Goal: Task Accomplishment & Management: Use online tool/utility

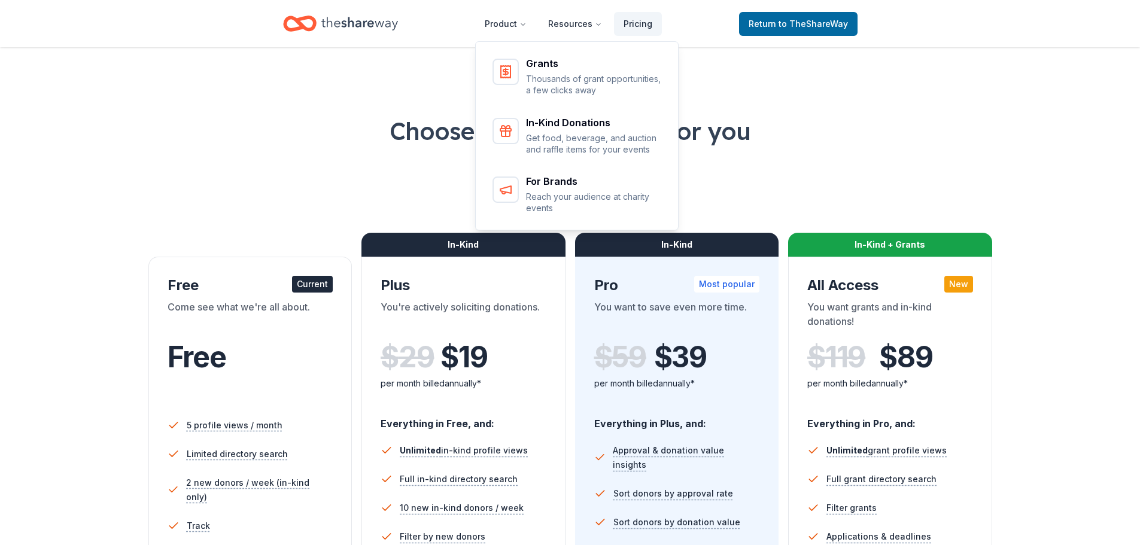
click at [384, 25] on icon "Home" at bounding box center [359, 23] width 77 height 25
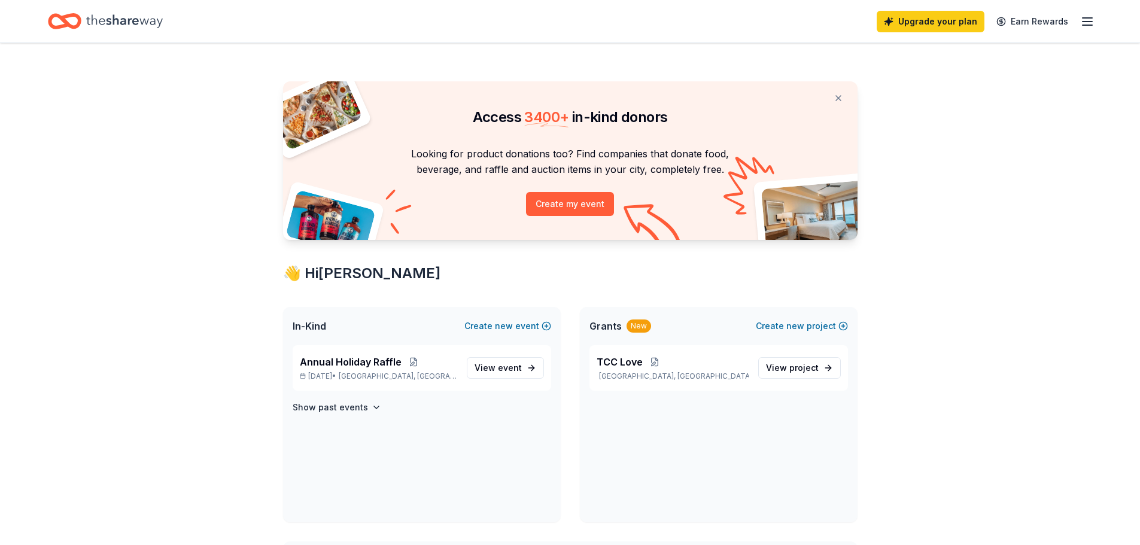
click at [849, 22] on div "Upgrade your plan Earn Rewards" at bounding box center [570, 21] width 1045 height 28
click at [498, 369] on span "View event" at bounding box center [498, 368] width 47 height 14
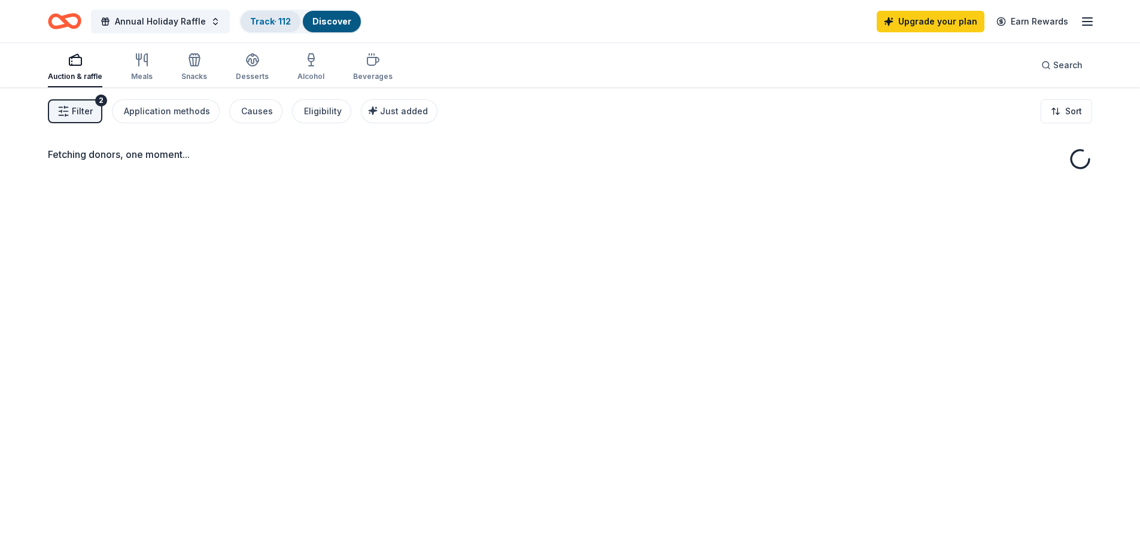
click at [276, 18] on link "Track · 112" at bounding box center [270, 21] width 41 height 10
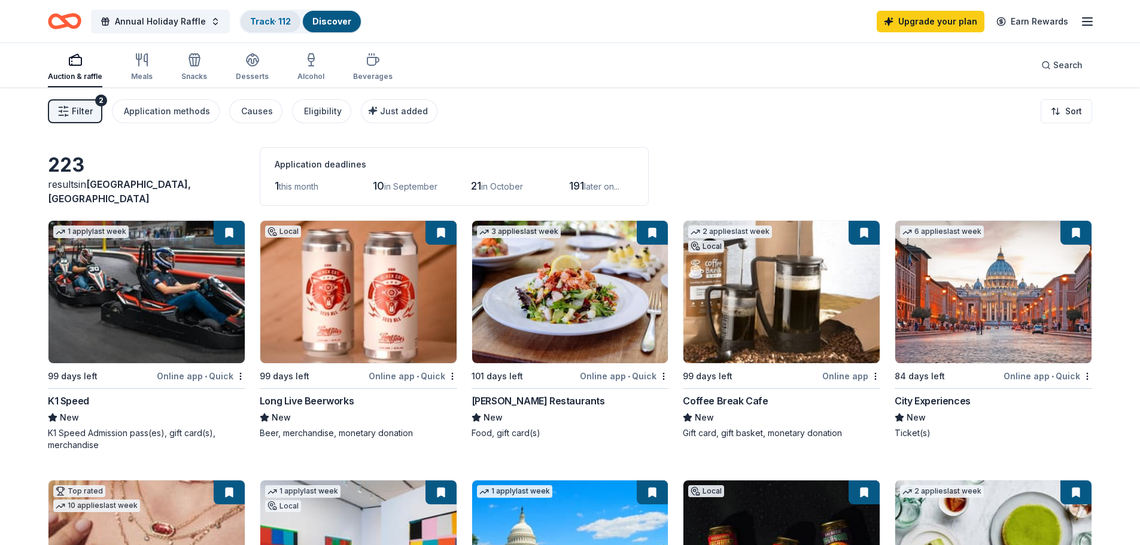
click at [265, 20] on link "Track · 112" at bounding box center [270, 21] width 41 height 10
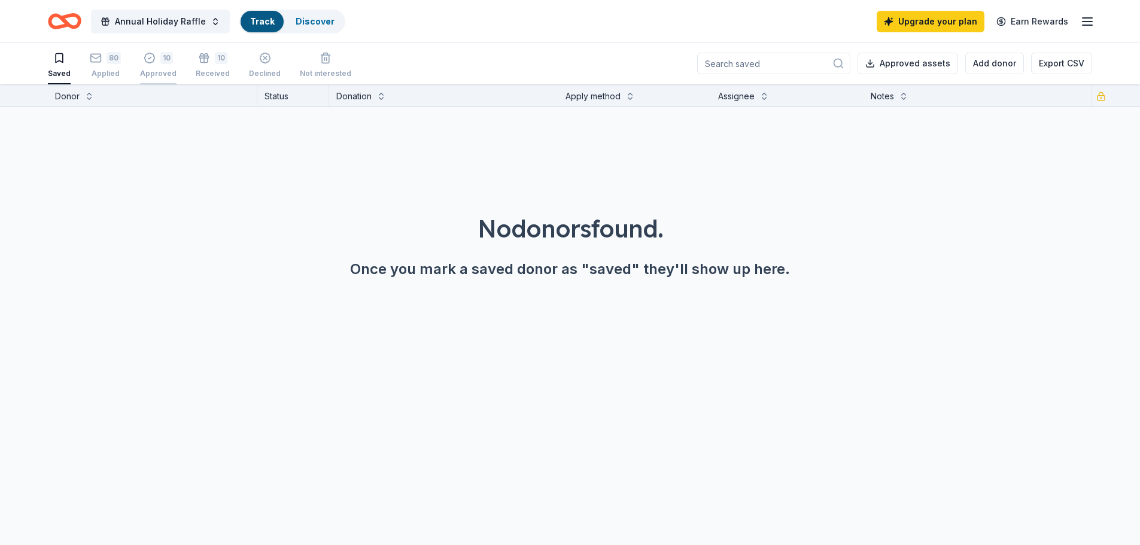
click at [157, 61] on div "10" at bounding box center [158, 58] width 37 height 12
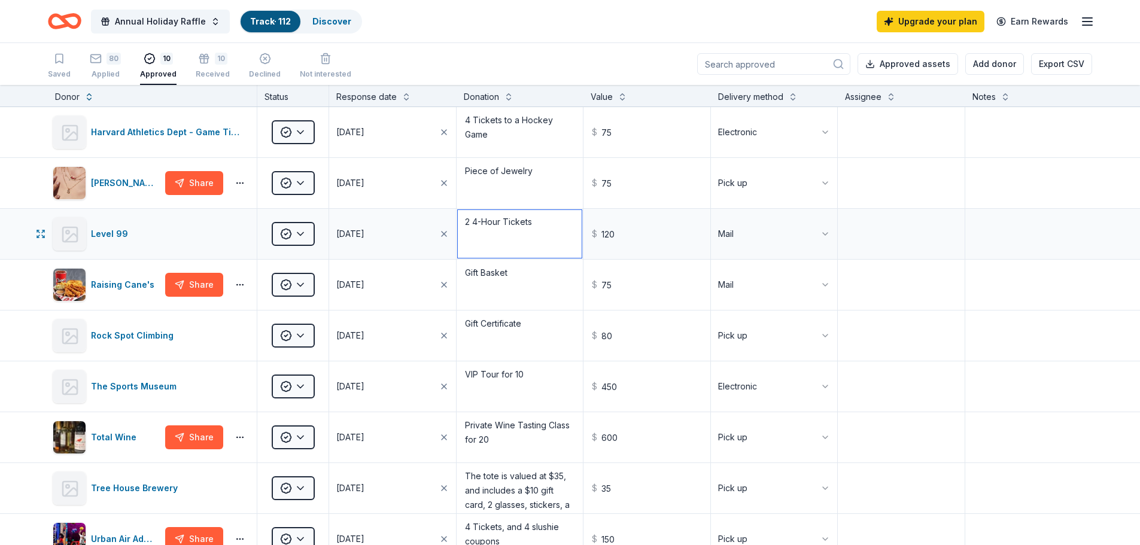
drag, startPoint x: 475, startPoint y: 222, endPoint x: 467, endPoint y: 223, distance: 7.8
click at [467, 223] on textarea "2 4-Hour Tickets" at bounding box center [520, 234] width 125 height 48
click at [463, 223] on textarea "2 4-Hour Tickets" at bounding box center [520, 234] width 125 height 48
click at [471, 221] on textarea "44-Hour Tickets" at bounding box center [520, 234] width 125 height 48
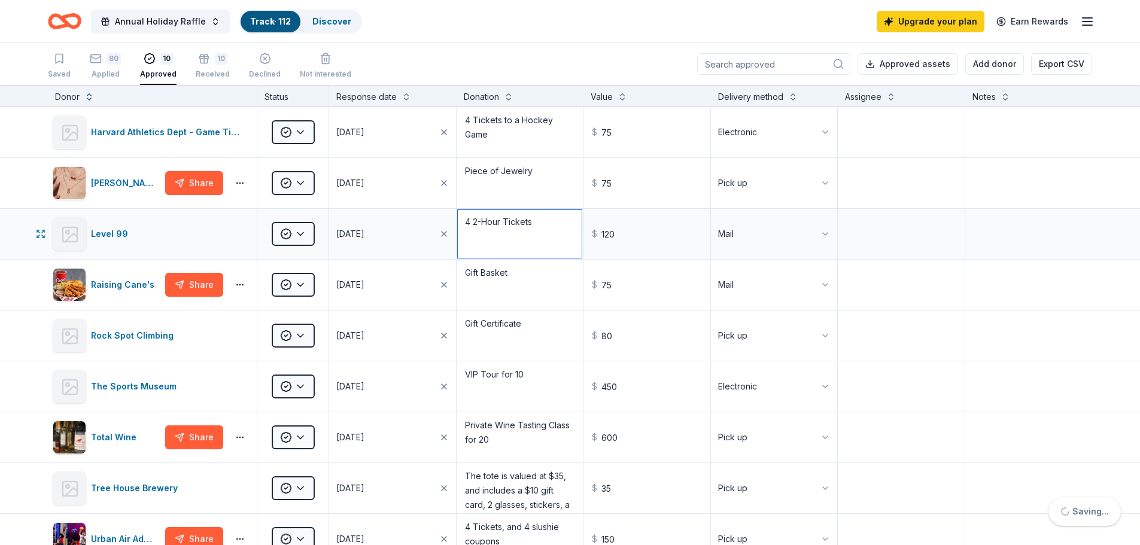
click at [494, 241] on textarea "4 2-Hour Tickets" at bounding box center [520, 234] width 125 height 48
type textarea "4 2-Hour Tickets"
click at [116, 62] on div "80" at bounding box center [114, 59] width 14 height 12
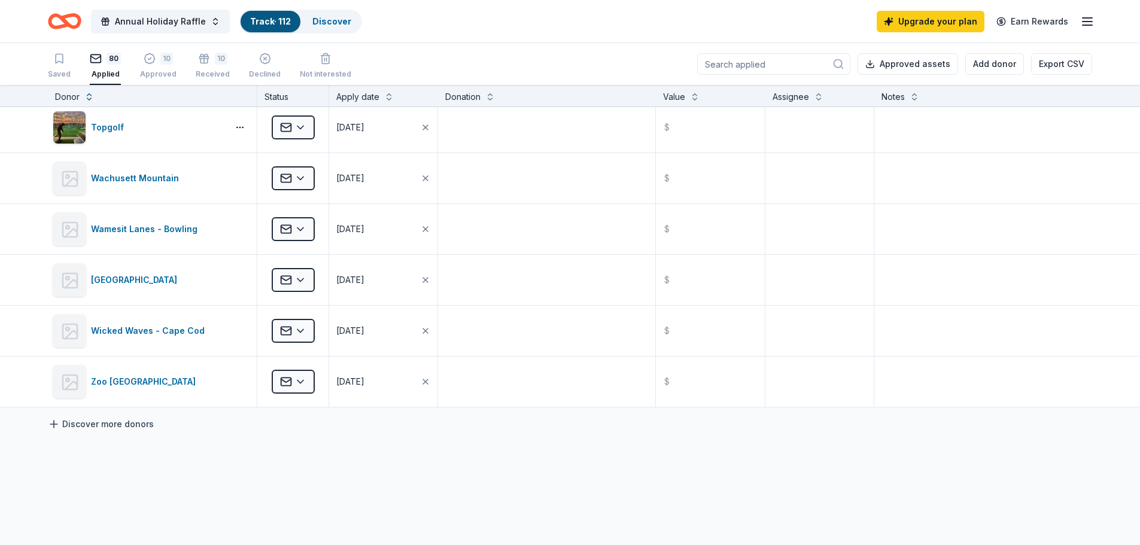
scroll to position [3771, 0]
click at [122, 426] on link "Discover more donors" at bounding box center [101, 424] width 106 height 14
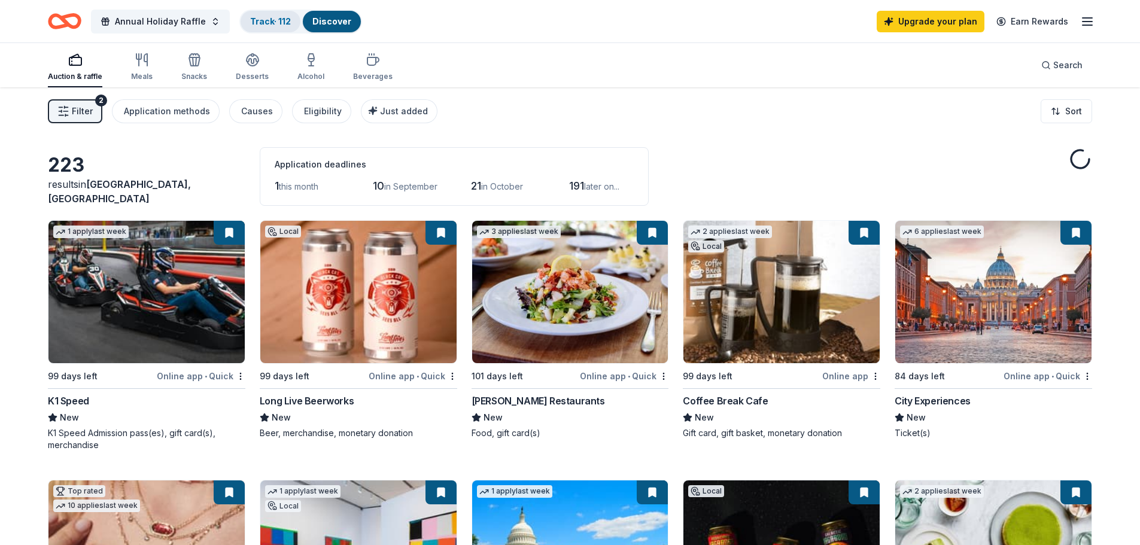
click at [264, 14] on div "Track · 112" at bounding box center [271, 22] width 60 height 22
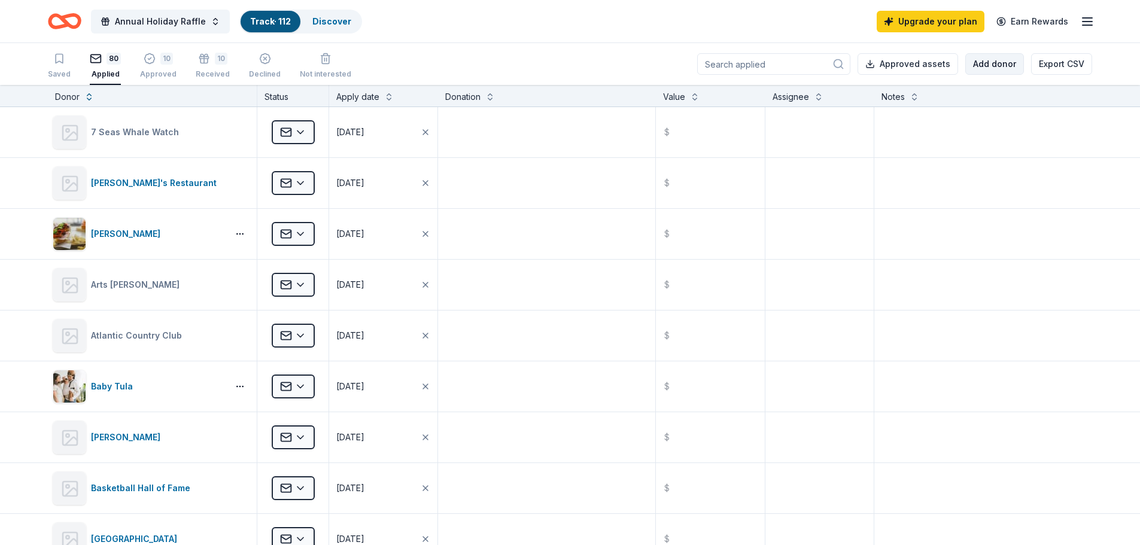
click at [985, 75] on div "Approved assets Add donor Export CSV" at bounding box center [894, 64] width 395 height 42
click at [990, 68] on button "Add donor" at bounding box center [995, 64] width 59 height 22
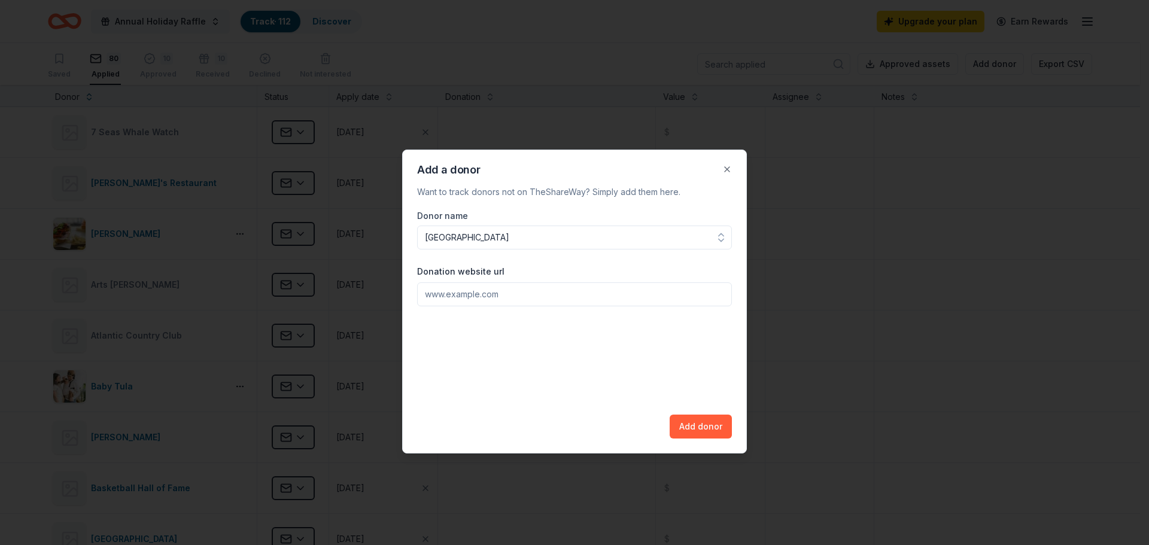
type input "[GEOGRAPHIC_DATA]"
click at [508, 297] on input "Donation website url" at bounding box center [574, 294] width 315 height 24
click at [444, 298] on input "Donation website url" at bounding box center [574, 294] width 315 height 24
paste input "[URL][DOMAIN_NAME]"
type input "[URL][DOMAIN_NAME]"
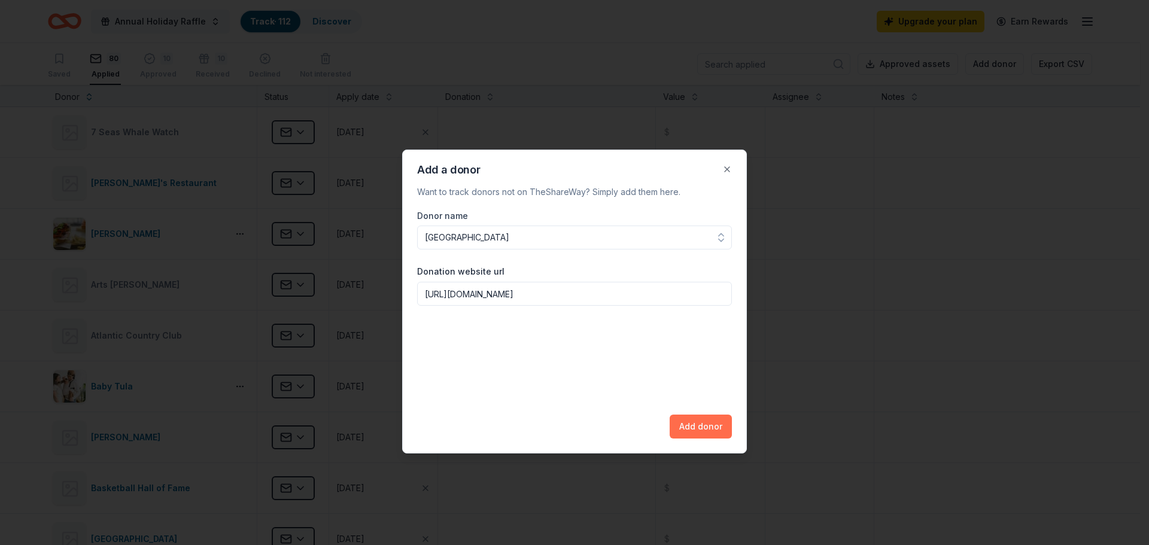
click at [696, 420] on button "Add donor" at bounding box center [701, 427] width 62 height 24
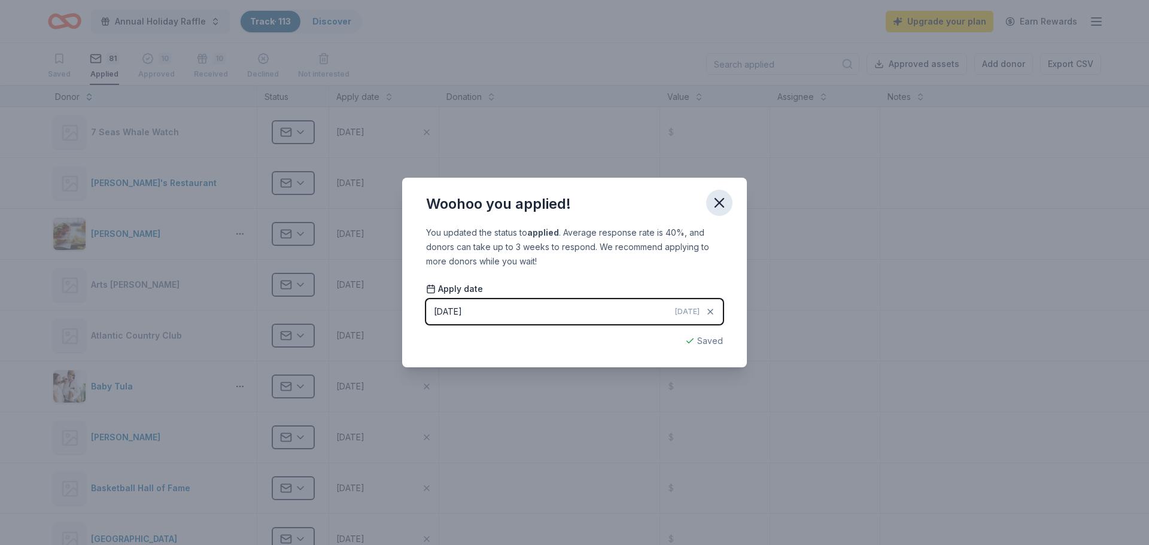
click at [720, 199] on icon "button" at bounding box center [719, 203] width 17 height 17
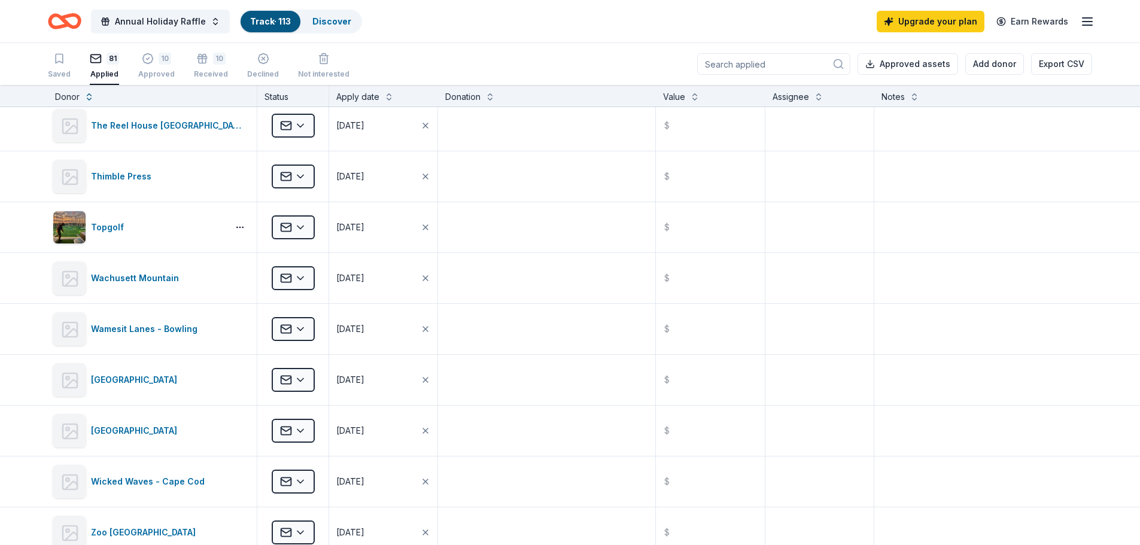
scroll to position [3670, 0]
click at [306, 424] on html "Annual Holiday Raffle Track · 113 Discover Upgrade your plan Earn Rewards Saved…" at bounding box center [574, 272] width 1149 height 545
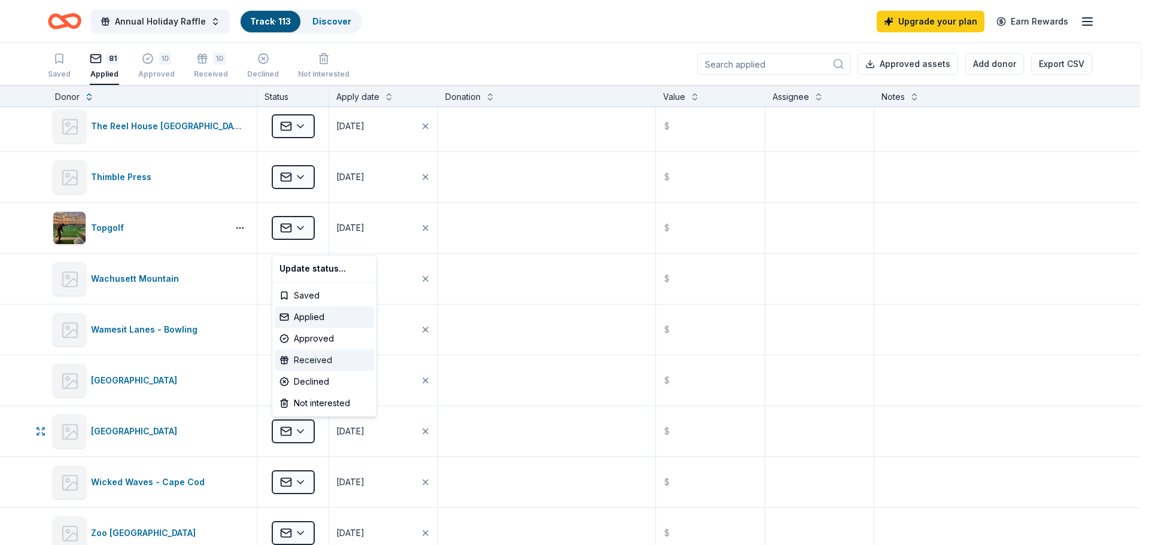
click at [330, 360] on div "Received" at bounding box center [324, 361] width 99 height 22
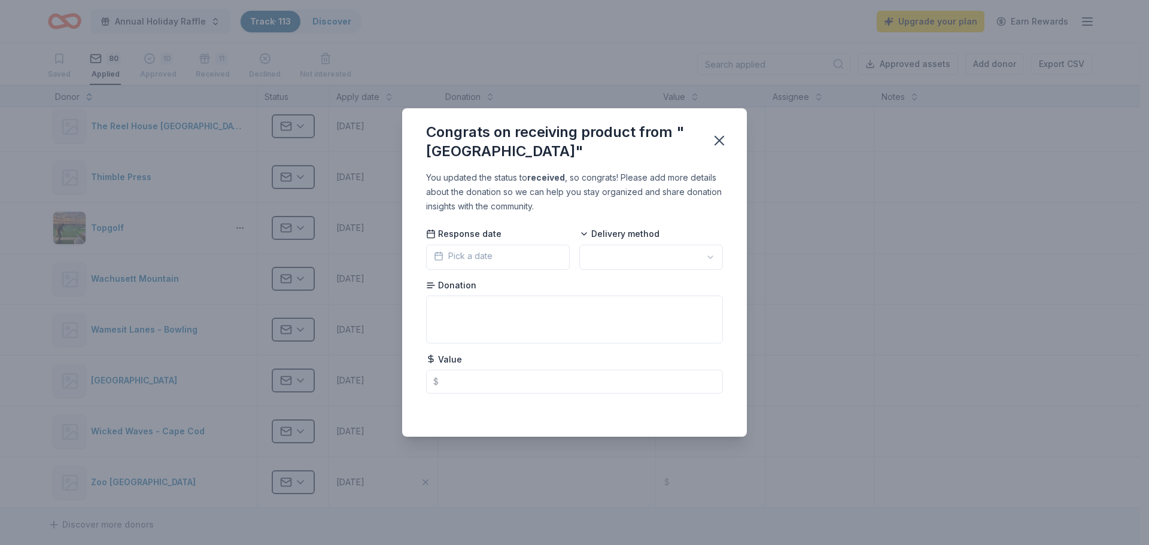
click at [525, 251] on button "Pick a date" at bounding box center [498, 257] width 144 height 25
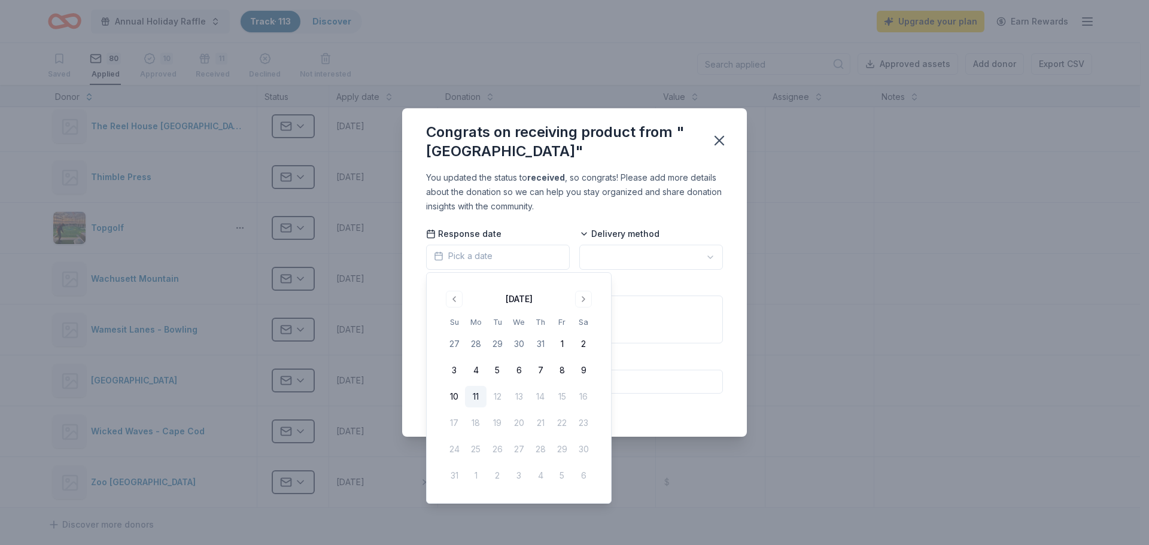
click at [477, 396] on button "11" at bounding box center [476, 397] width 22 height 22
click at [632, 248] on html "Annual Holiday Raffle Track · 113 Discover Upgrade your plan Earn Rewards Saved…" at bounding box center [574, 272] width 1149 height 545
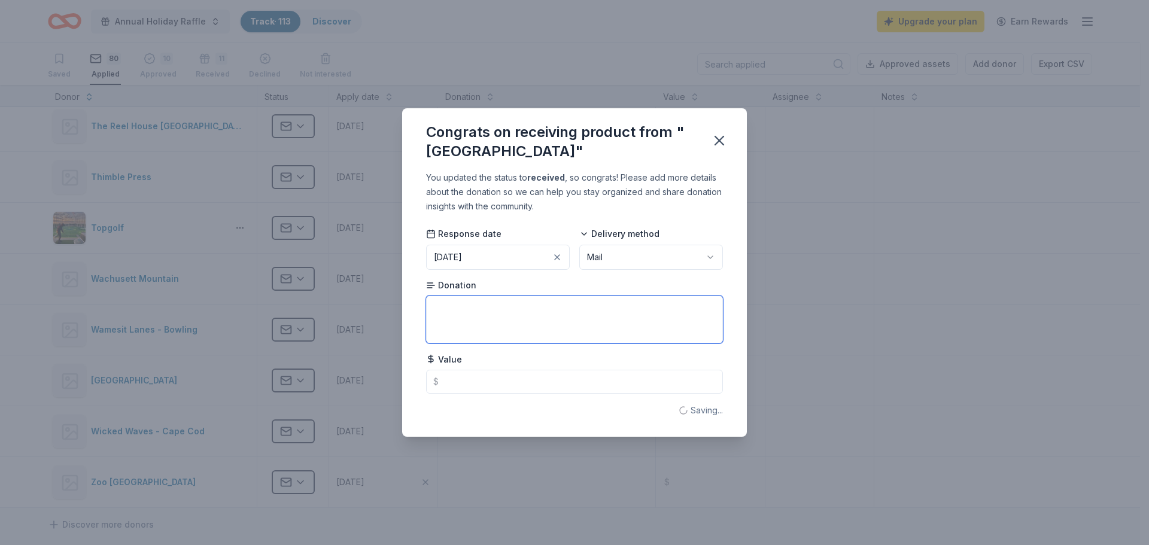
click at [532, 317] on textarea at bounding box center [574, 320] width 297 height 48
type textarea "4 General Admission Tickets"
type input "60.00"
click at [723, 139] on icon "button" at bounding box center [719, 140] width 17 height 17
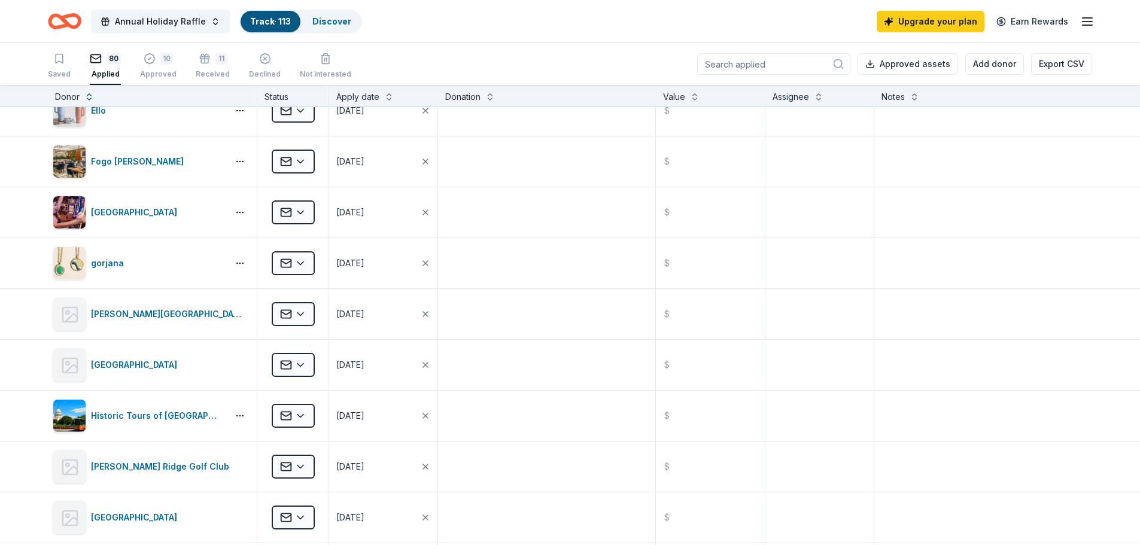
scroll to position [1395, 0]
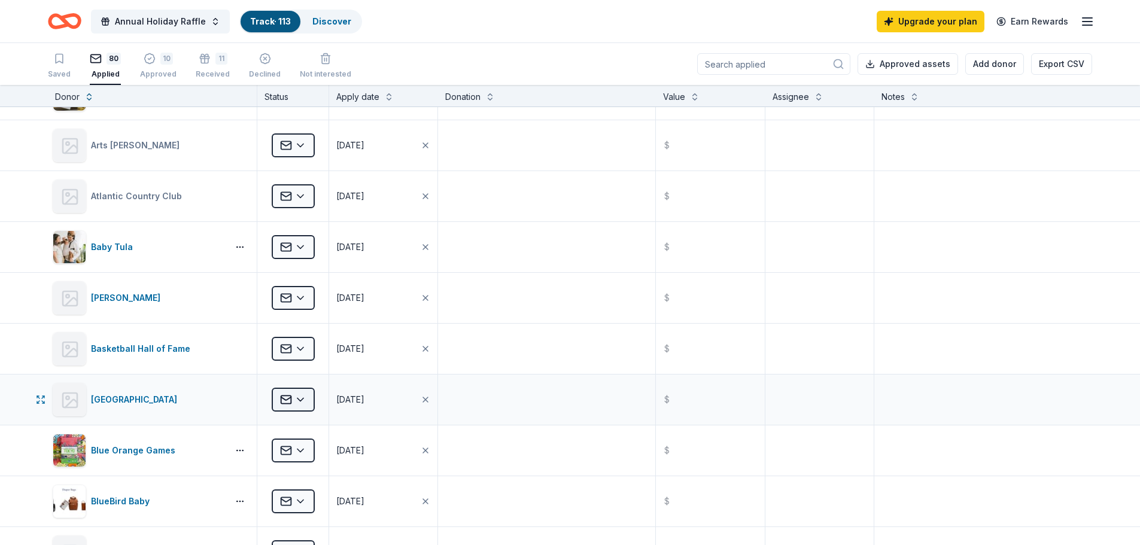
click at [310, 399] on html "Annual Holiday Raffle Track · 113 Discover Upgrade your plan Earn Rewards Saved…" at bounding box center [570, 272] width 1140 height 545
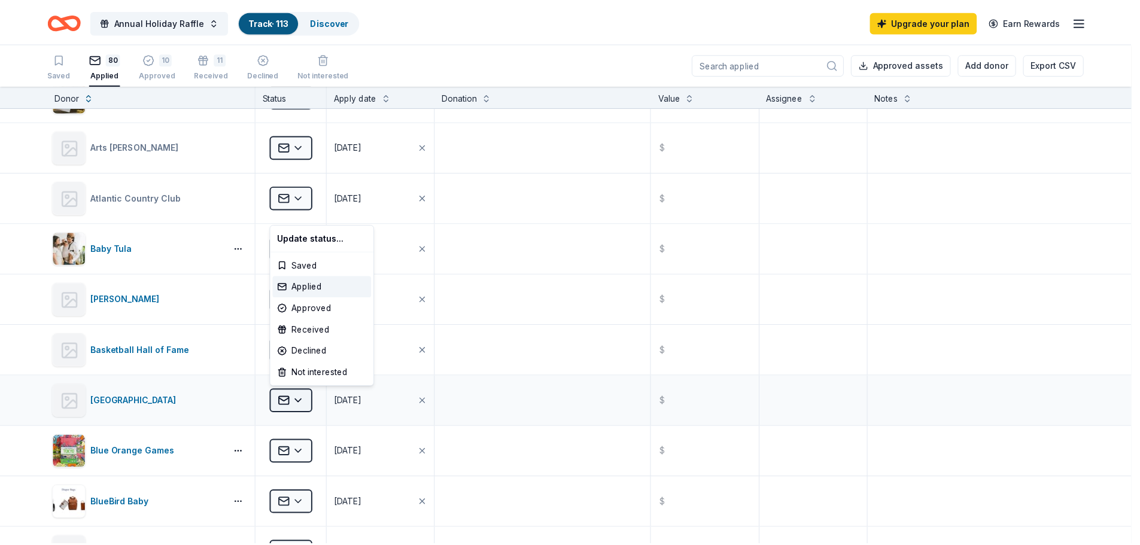
scroll to position [138, 0]
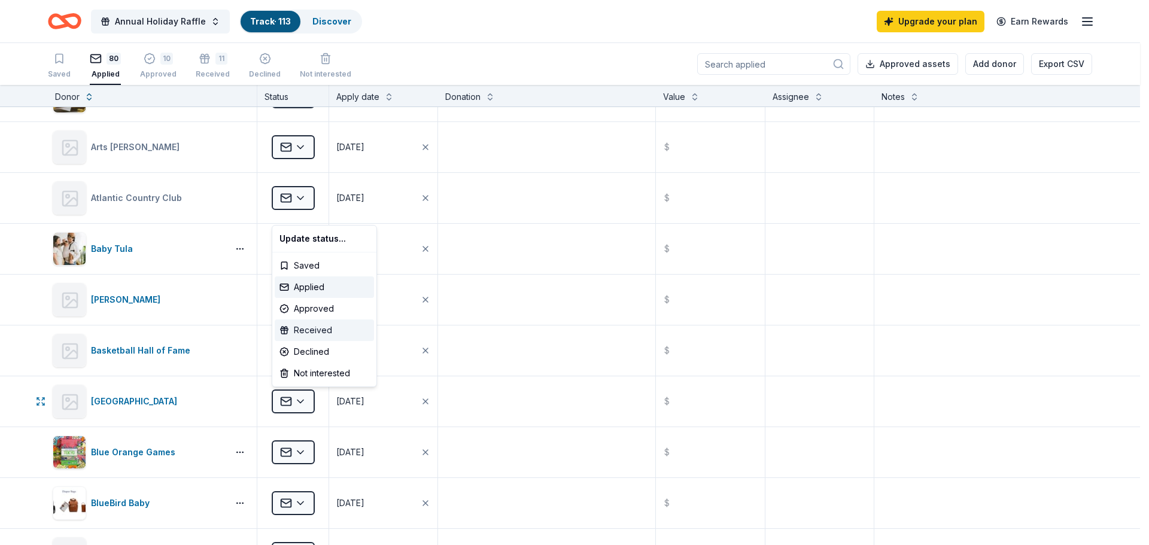
click at [327, 329] on div "Received" at bounding box center [324, 331] width 99 height 22
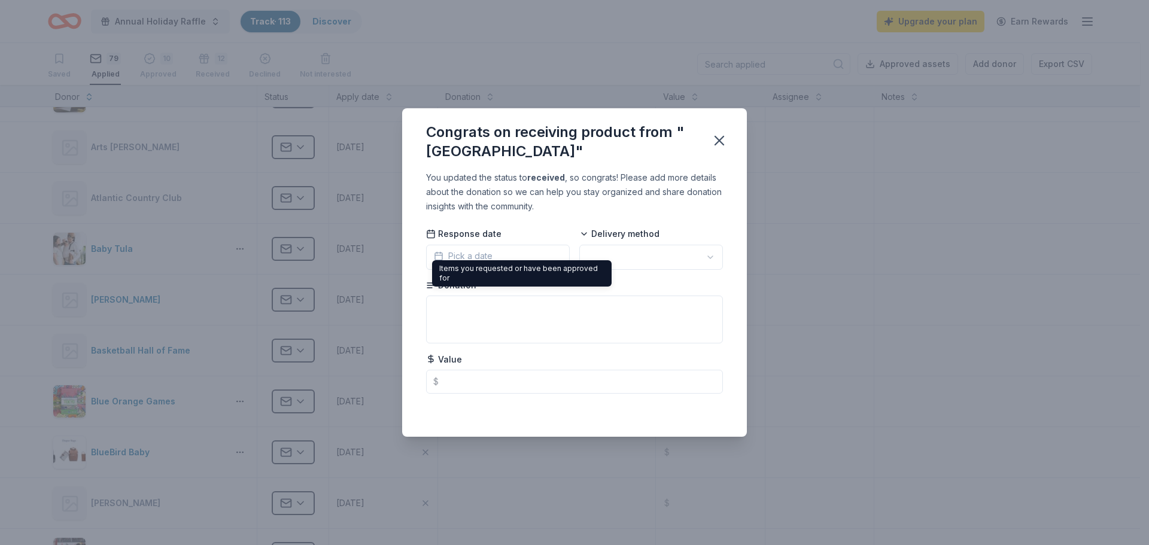
click at [487, 257] on span "Pick a date" at bounding box center [463, 256] width 59 height 14
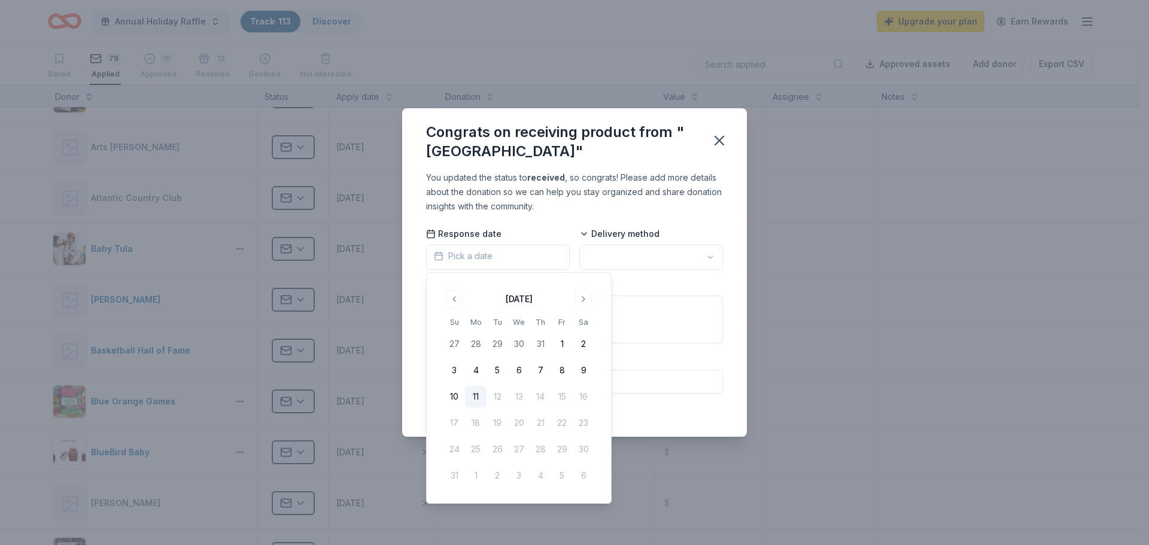
click at [472, 394] on button "11" at bounding box center [476, 397] width 22 height 22
click at [657, 256] on html "Annual Holiday Raffle Track · 113 Discover Upgrade your plan Earn Rewards Saved…" at bounding box center [574, 272] width 1149 height 545
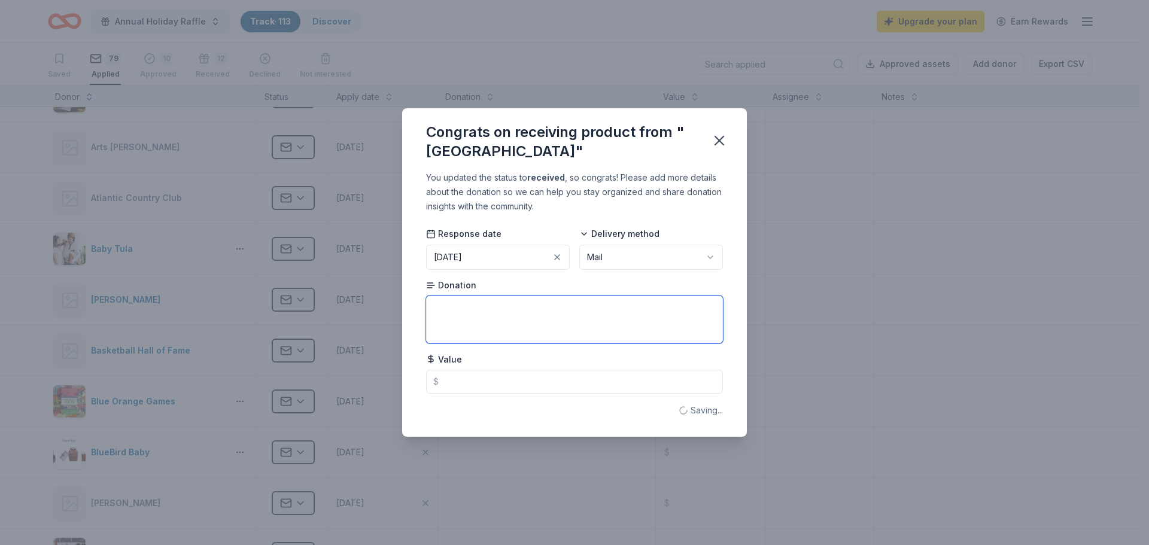
click at [487, 311] on textarea at bounding box center [574, 320] width 297 height 48
type textarea "5"
type textarea "4 Guest Passes"
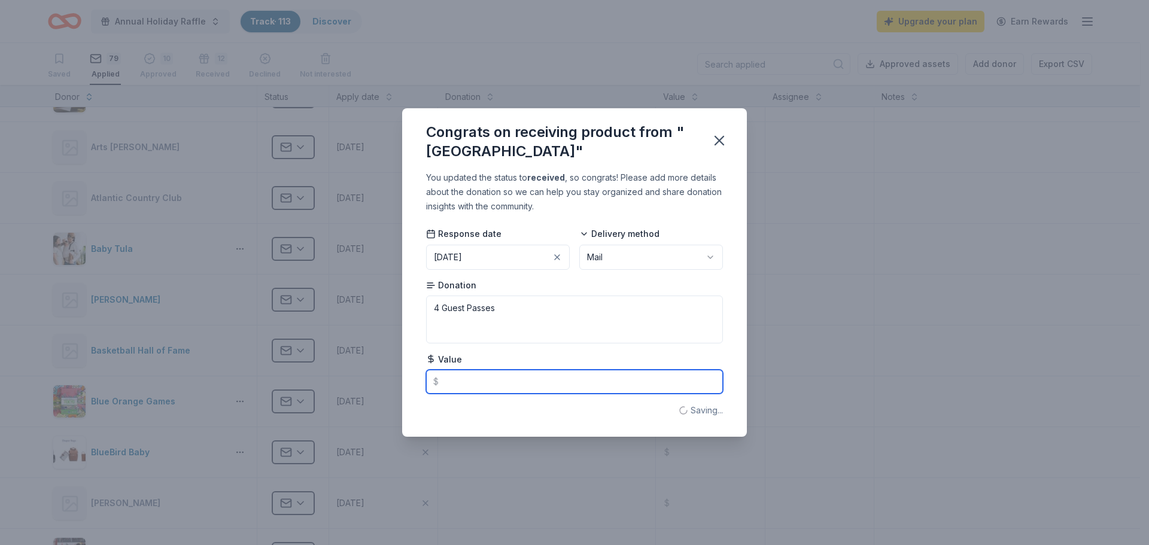
click at [477, 375] on input "text" at bounding box center [574, 382] width 297 height 24
type input "100.00"
click at [724, 138] on icon "button" at bounding box center [719, 140] width 17 height 17
